Goal: Information Seeking & Learning: Find specific fact

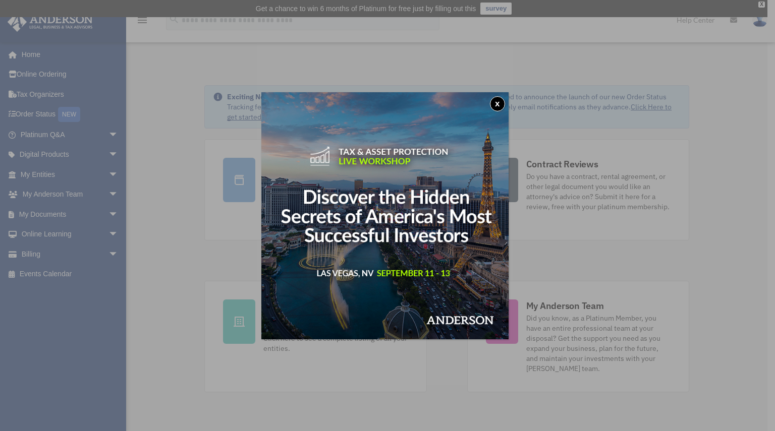
click at [505, 100] on button "x" at bounding box center [497, 103] width 15 height 15
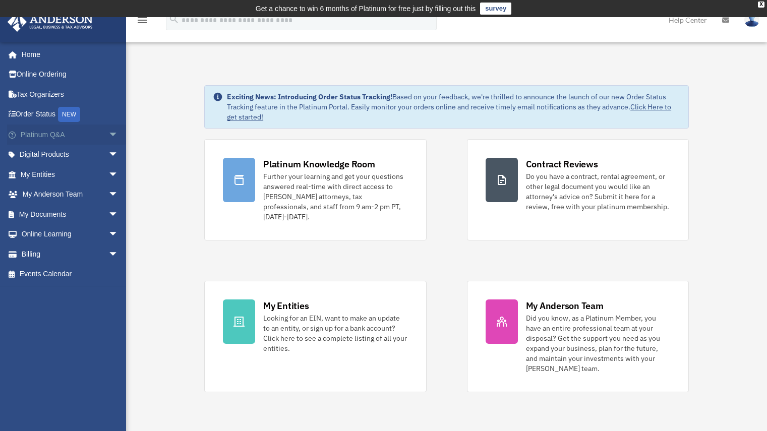
click at [75, 135] on link "Platinum Q&A arrow_drop_down" at bounding box center [70, 135] width 127 height 20
click at [108, 134] on span "arrow_drop_down" at bounding box center [118, 135] width 20 height 21
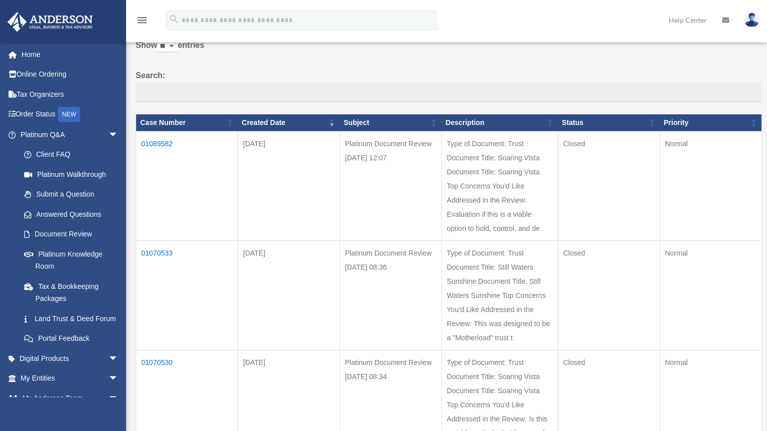
scroll to position [79, 0]
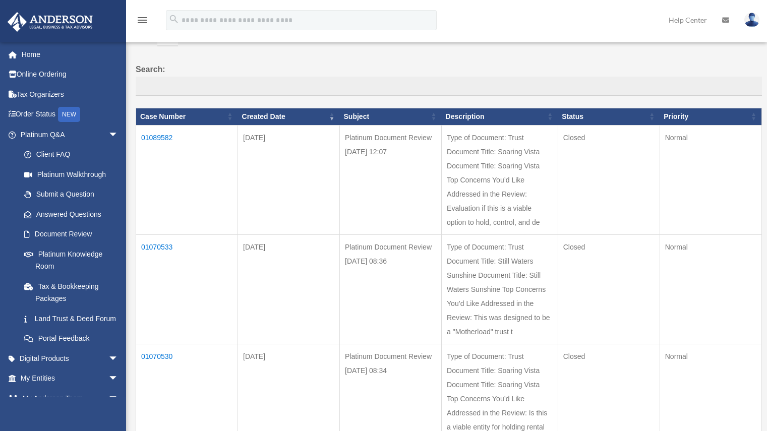
click at [540, 199] on td "Type of Document: Trust Document Title: Soaring Vista Document Title: Soaring V…" at bounding box center [500, 179] width 117 height 109
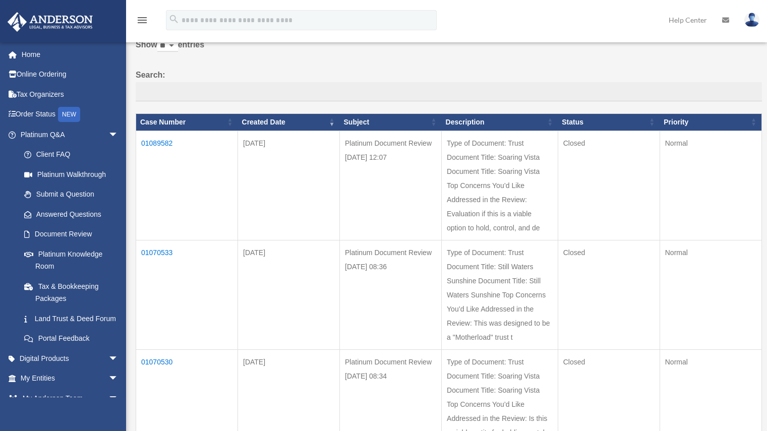
scroll to position [72, 0]
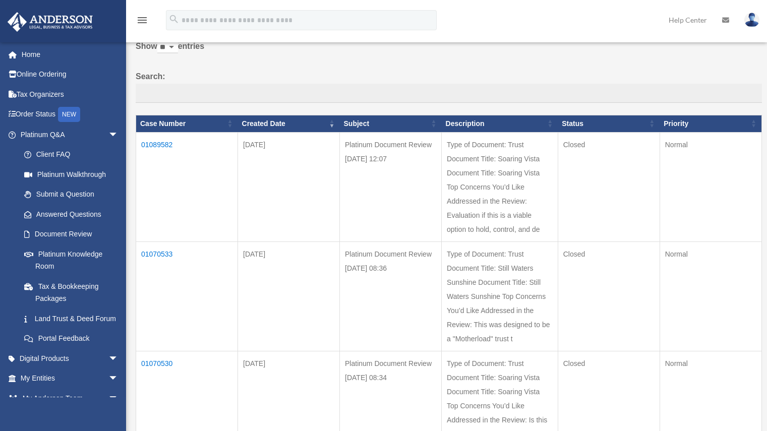
click at [161, 142] on td "01089582" at bounding box center [187, 186] width 102 height 109
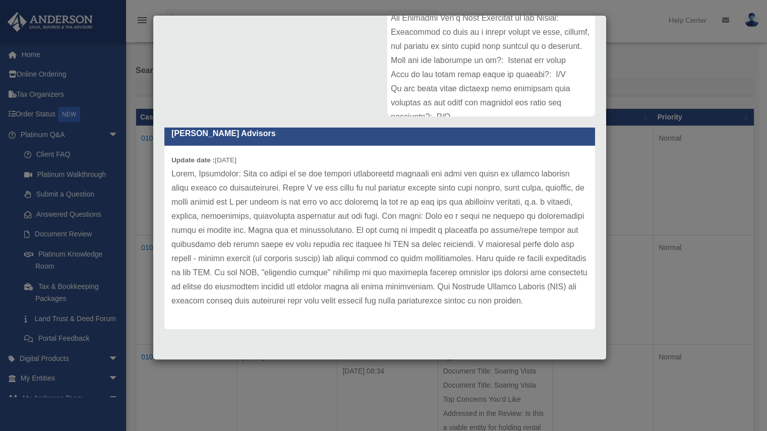
scroll to position [76, 0]
click at [327, 299] on p at bounding box center [379, 237] width 417 height 141
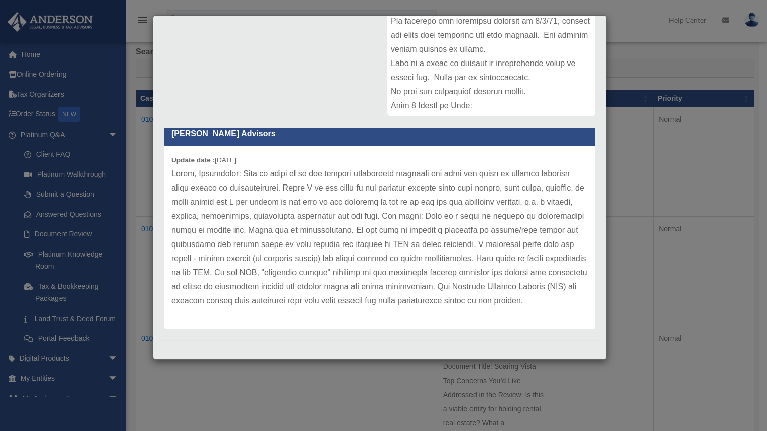
scroll to position [99, 0]
click at [365, 295] on p at bounding box center [379, 237] width 417 height 141
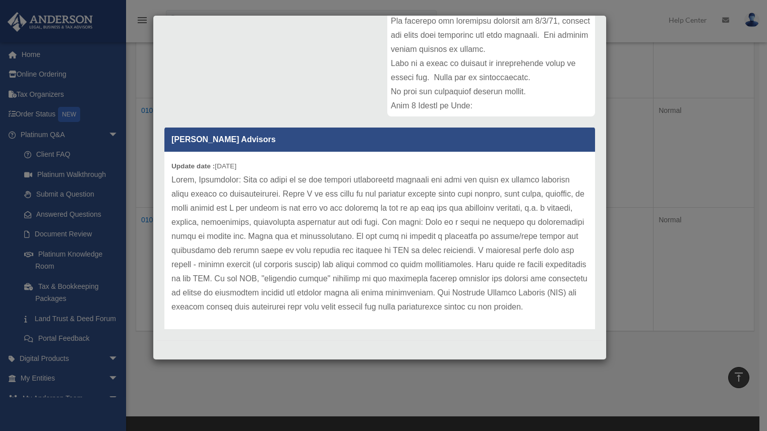
scroll to position [28, 0]
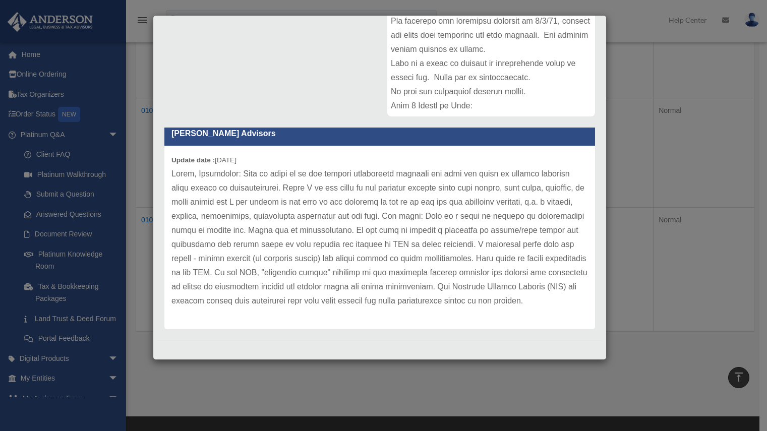
click at [550, 307] on p at bounding box center [379, 237] width 417 height 141
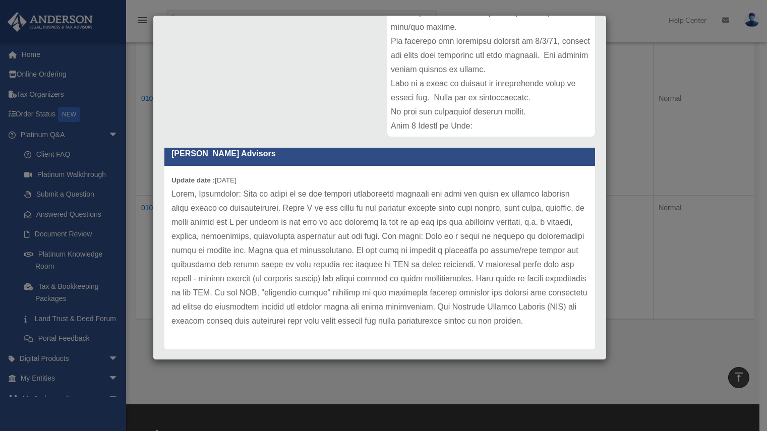
click at [563, 336] on div "Update date : [DATE]" at bounding box center [379, 258] width 431 height 184
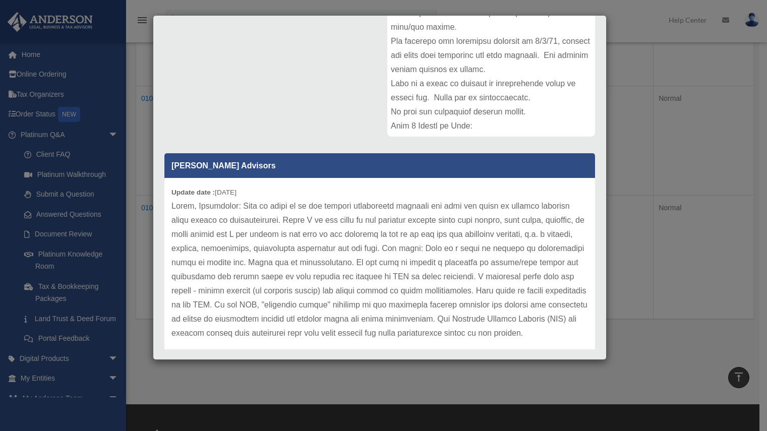
scroll to position [0, 0]
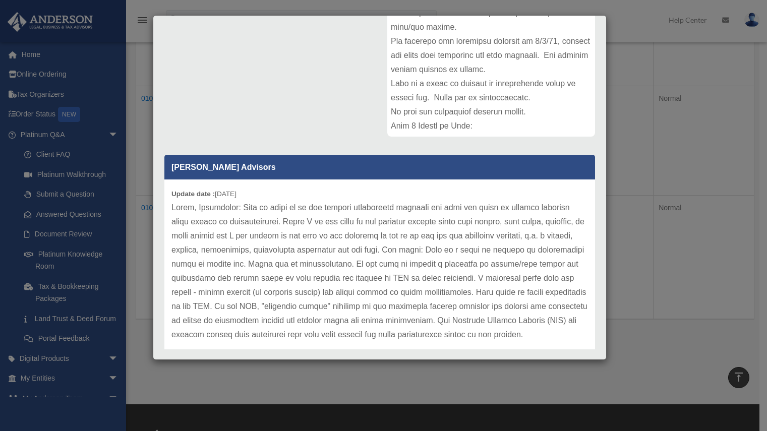
click at [337, 62] on div "Comment Comments have been closed on this question, please start a new question…" at bounding box center [380, 155] width 446 height 395
